Goal: Information Seeking & Learning: Learn about a topic

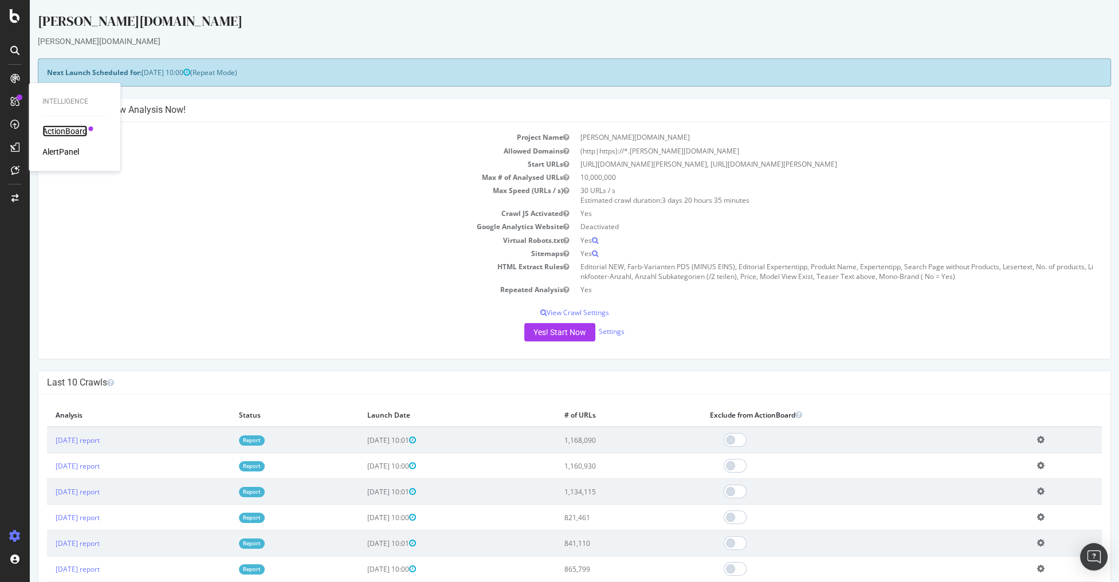
click at [46, 133] on div "ActionBoard" at bounding box center [64, 130] width 45 height 11
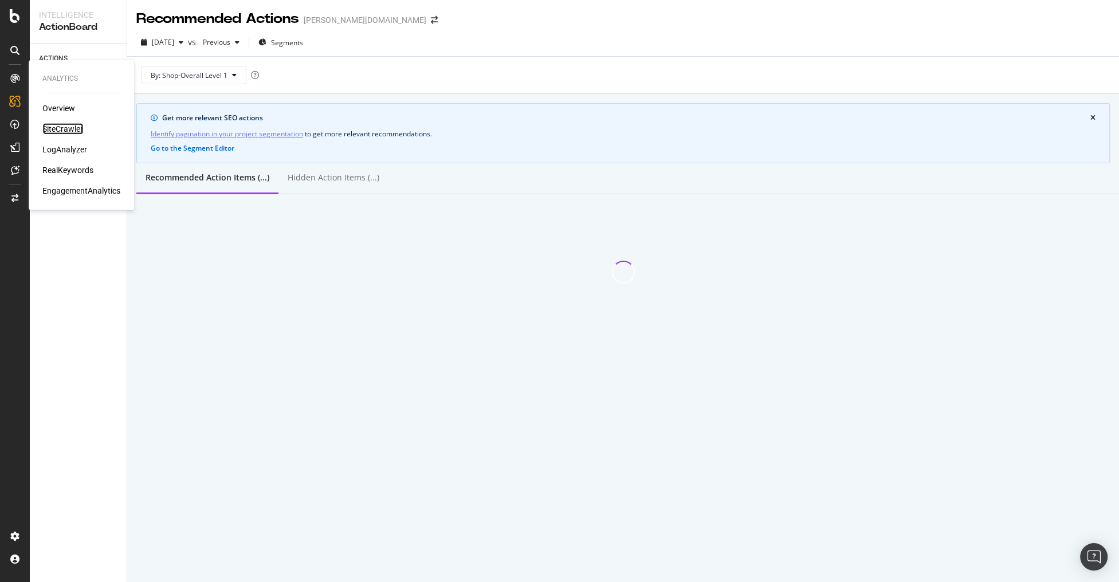
click at [50, 133] on div "SiteCrawler" at bounding box center [62, 128] width 41 height 11
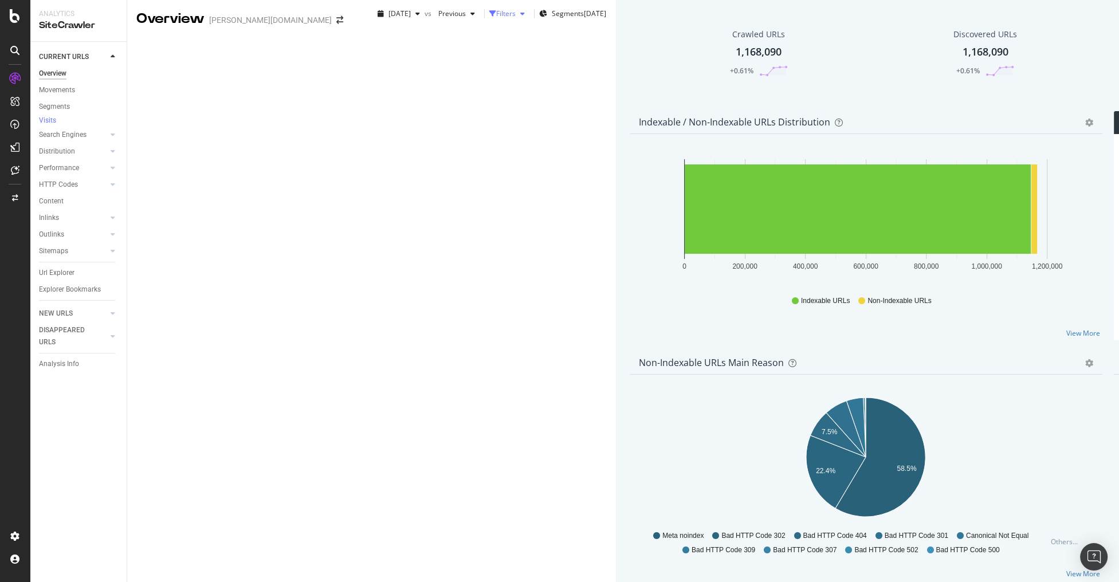
click at [496, 18] on div "Filters" at bounding box center [505, 14] width 19 height 10
click at [388, 18] on span "[DATE]" at bounding box center [399, 14] width 22 height 10
click at [174, 91] on div "[DATE] 1.2M URLs" at bounding box center [212, 83] width 136 height 17
click at [496, 18] on div "Filters" at bounding box center [505, 14] width 19 height 10
click at [368, 39] on div "Add Filter" at bounding box center [391, 34] width 46 height 10
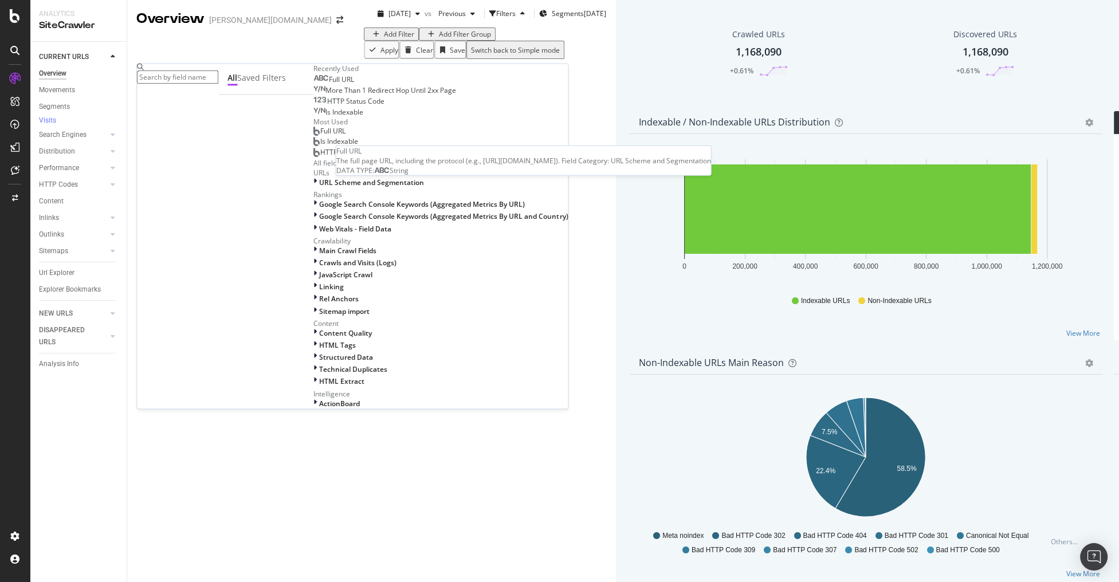
click at [329, 85] on span "Full URL" at bounding box center [341, 80] width 25 height 10
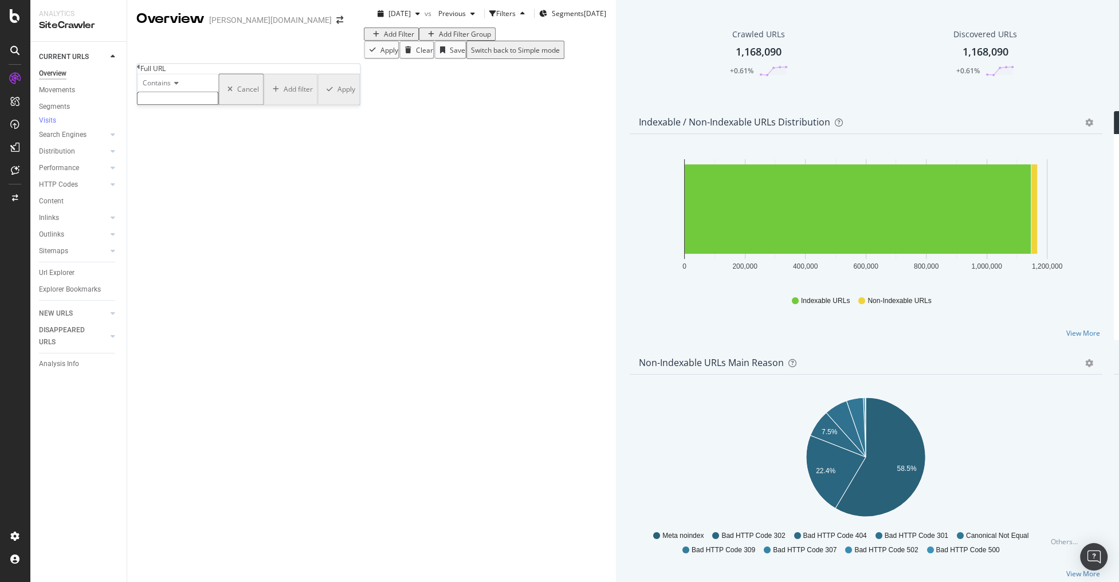
click at [173, 105] on input "text" at bounding box center [177, 98] width 81 height 13
paste input "/[PERSON_NAME]/[PERSON_NAME]-by-[PERSON_NAME]/"
drag, startPoint x: 155, startPoint y: 124, endPoint x: 52, endPoint y: 123, distance: 102.6
click at [52, 123] on body "Analytics SiteCrawler CURRENT URLS Overview Movements Segments Visits Search En…" at bounding box center [559, 291] width 1119 height 582
type input "[PERSON_NAME]/[PERSON_NAME]-by-[PERSON_NAME]"
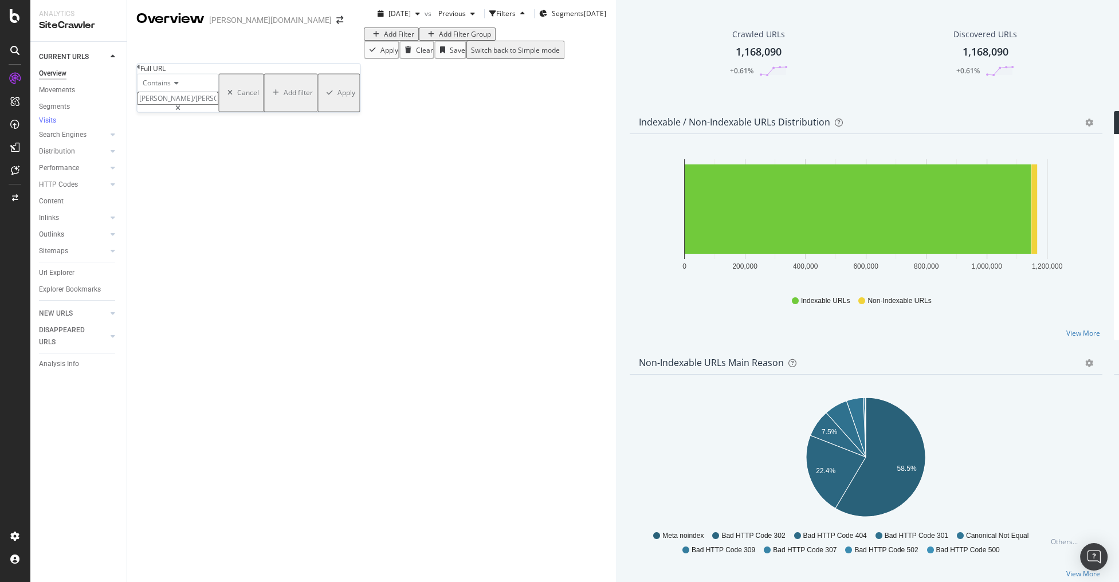
click at [337, 98] on div "Apply" at bounding box center [346, 93] width 18 height 10
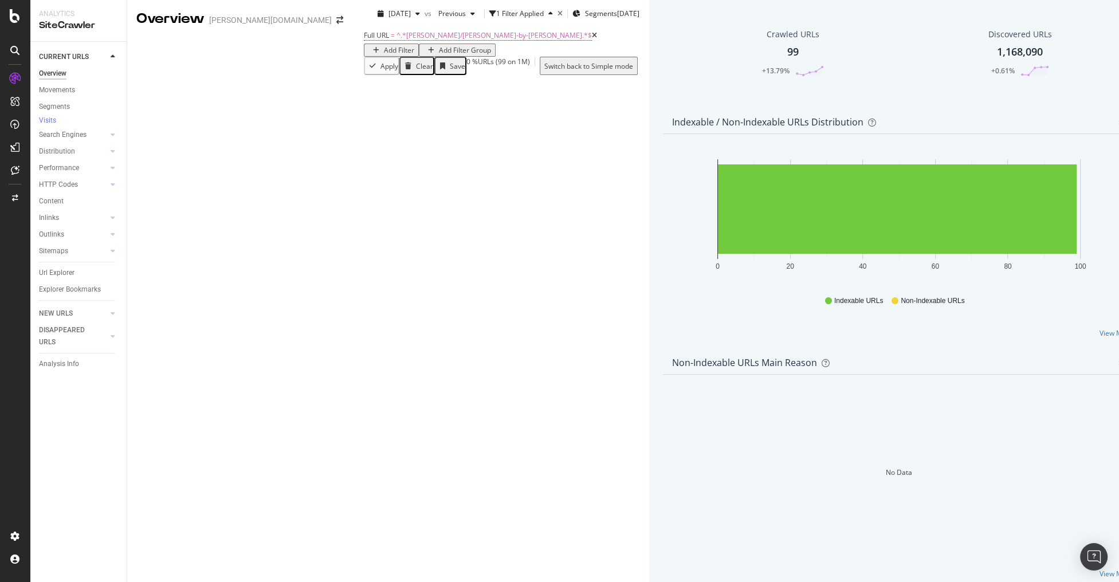
click at [787, 60] on div "99" at bounding box center [792, 52] width 11 height 15
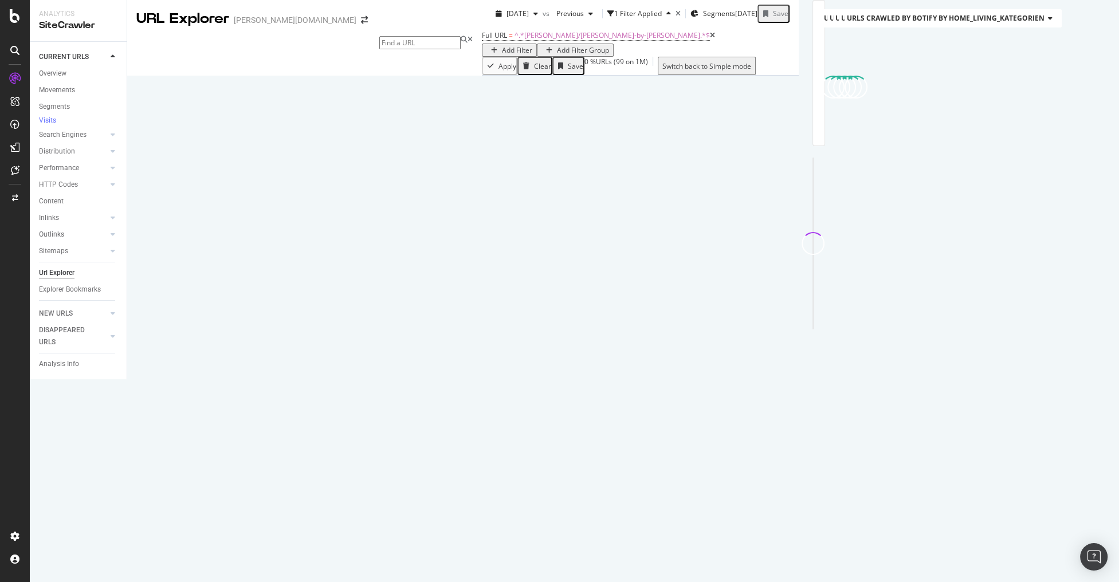
click at [502, 55] on div "Add Filter" at bounding box center [517, 50] width 30 height 10
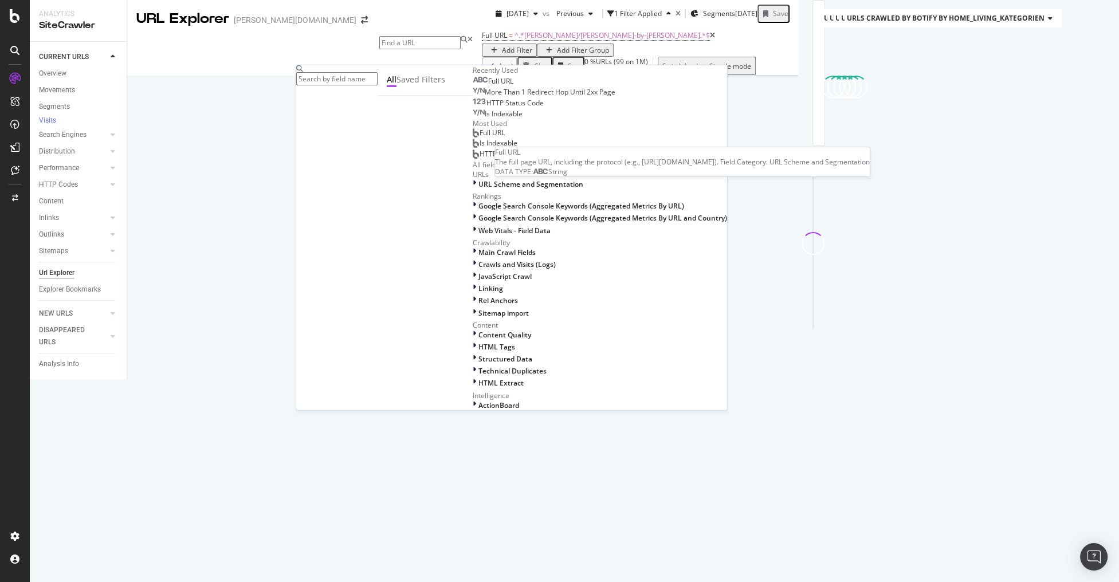
click at [473, 86] on div "Full URL" at bounding box center [493, 81] width 41 height 9
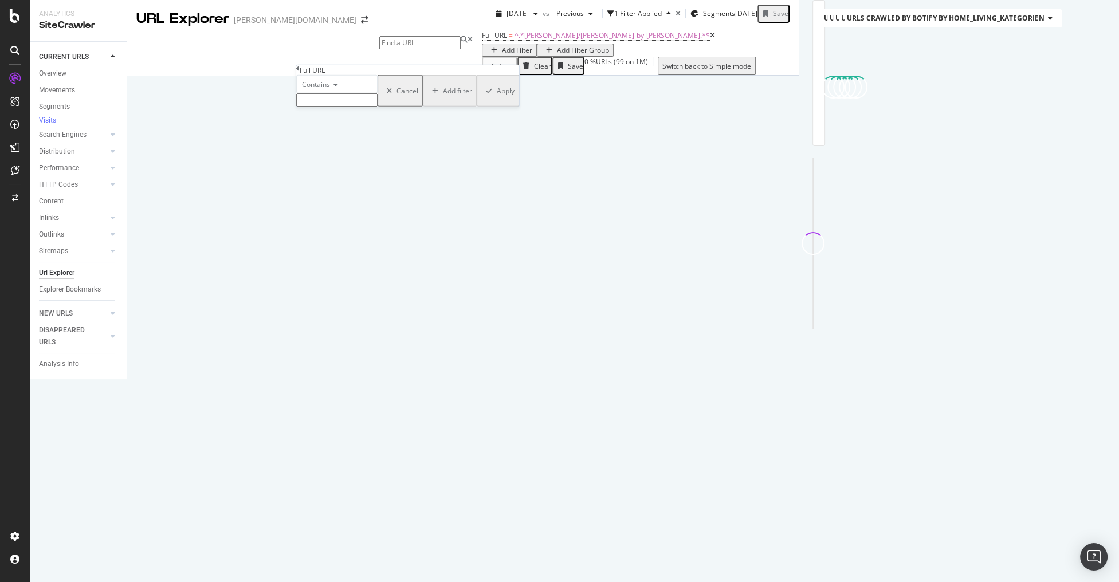
click at [336, 107] on input "text" at bounding box center [336, 99] width 81 height 13
click at [337, 88] on icon at bounding box center [334, 84] width 8 height 7
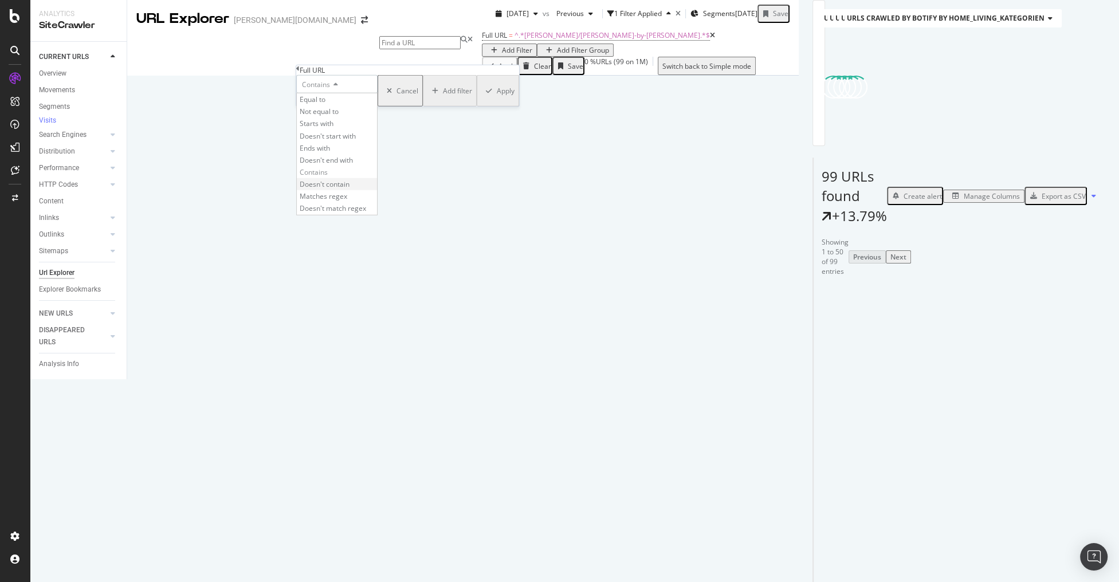
click at [328, 189] on span "Doesn't contain" at bounding box center [325, 184] width 50 height 10
click at [327, 107] on input "text" at bounding box center [336, 99] width 81 height 13
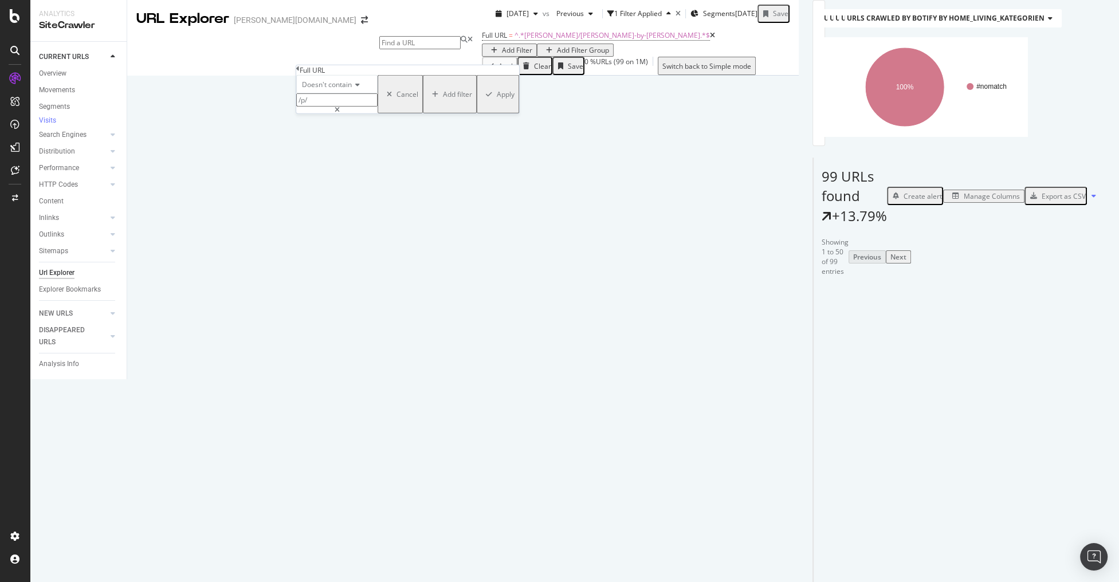
type input "/p/"
click at [497, 99] on div "Apply" at bounding box center [506, 94] width 18 height 10
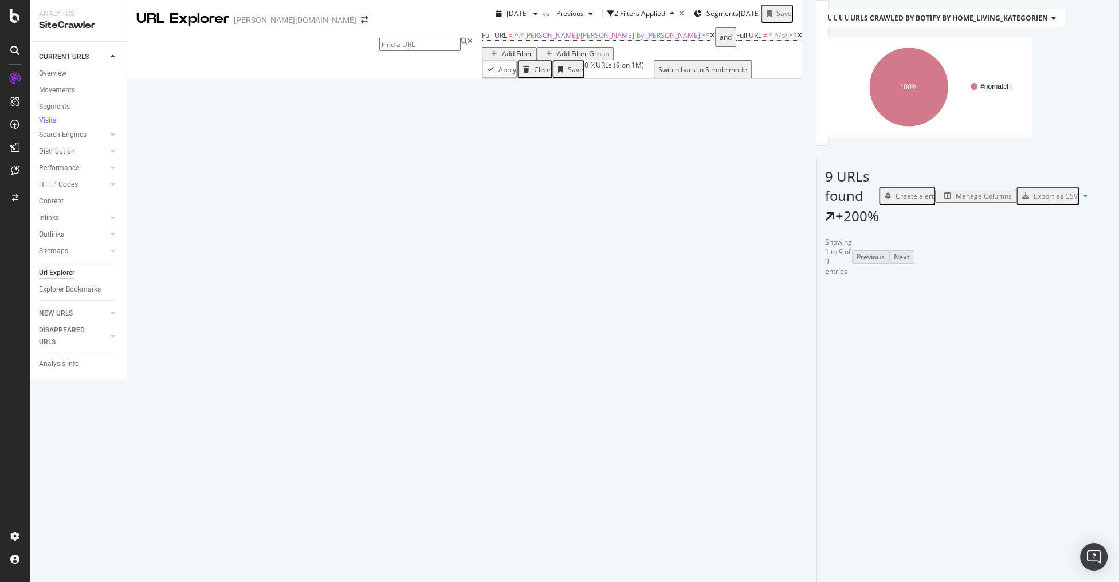
scroll to position [228, 0]
click at [514, 40] on span "^.*[PERSON_NAME]/[PERSON_NAME]-by-[PERSON_NAME].*$" at bounding box center [611, 35] width 195 height 10
click at [175, 76] on input "[PERSON_NAME]/[PERSON_NAME]-by-[PERSON_NAME]" at bounding box center [177, 68] width 81 height 13
paste input "[URL][DOMAIN_NAME][PERSON_NAME][PERSON_NAME]"
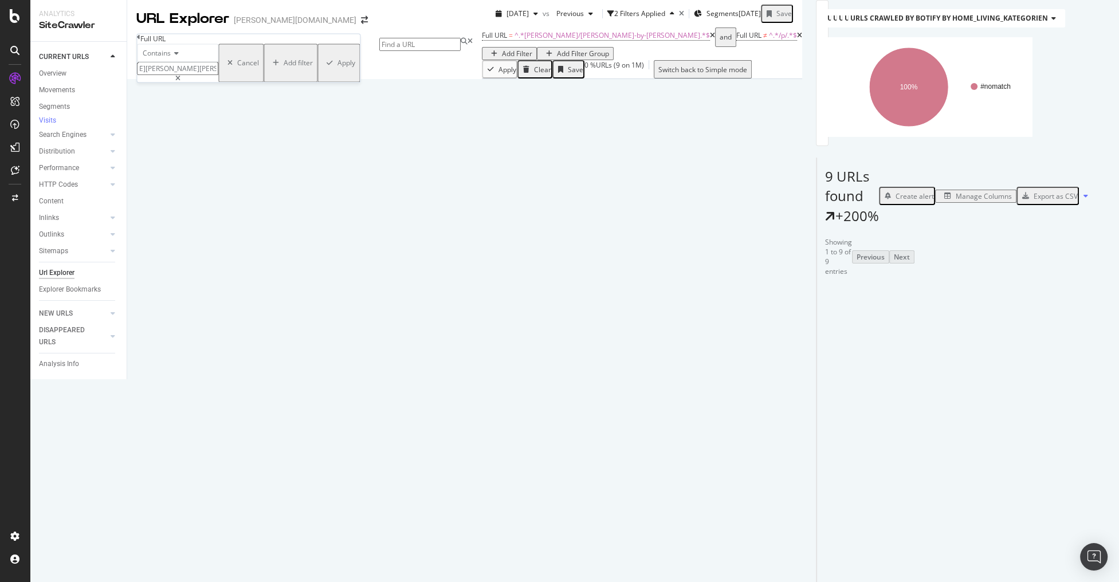
click at [184, 76] on input "[URL][DOMAIN_NAME][PERSON_NAME][PERSON_NAME]" at bounding box center [177, 68] width 81 height 13
type input "/[PERSON_NAME]/alpenherz/"
click at [322, 66] on div "button" at bounding box center [329, 63] width 15 height 7
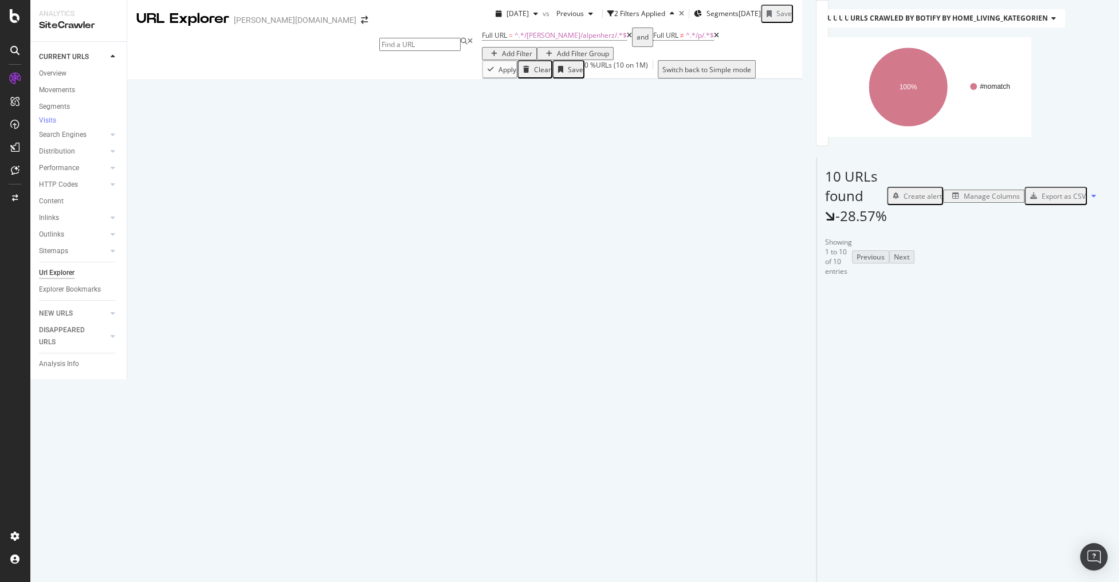
scroll to position [269, 0]
